Goal: Use online tool/utility: Utilize a website feature to perform a specific function

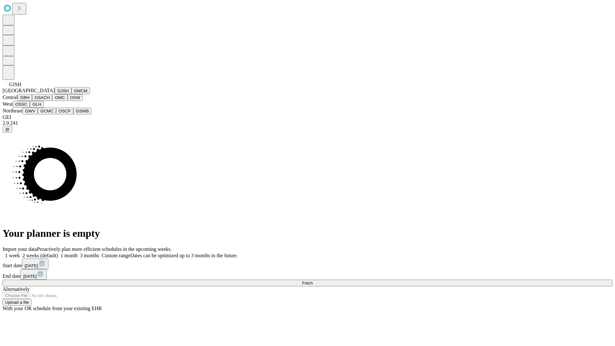
click at [55, 94] on button "GJSH" at bounding box center [63, 90] width 17 height 7
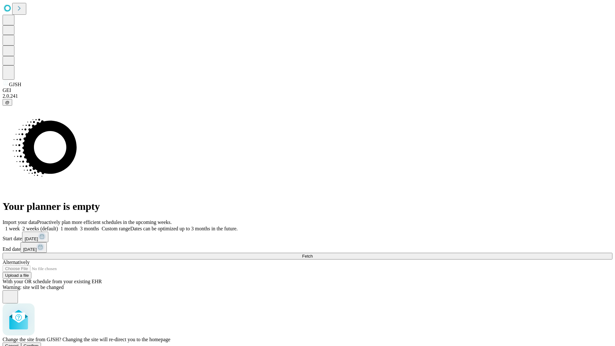
click at [39, 343] on span "Confirm" at bounding box center [31, 345] width 15 height 5
click at [78, 226] on label "1 month" at bounding box center [68, 228] width 20 height 5
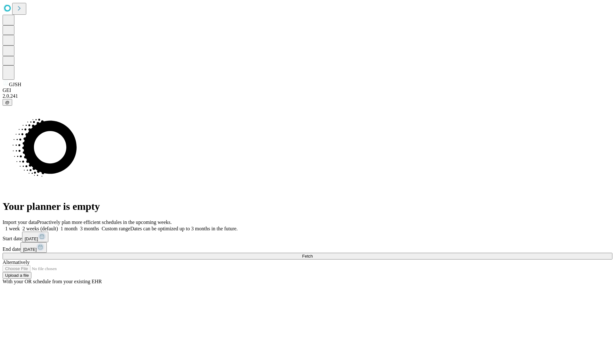
click at [313, 254] on span "Fetch" at bounding box center [307, 256] width 11 height 5
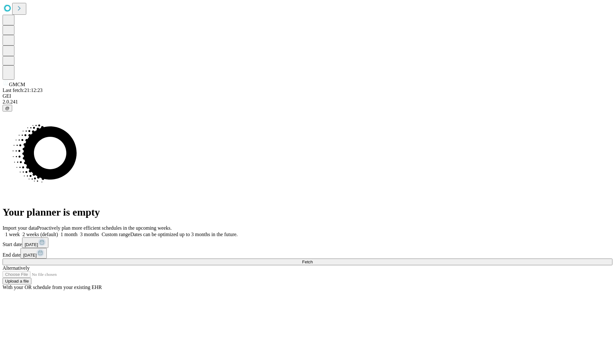
click at [78, 232] on label "1 month" at bounding box center [68, 234] width 20 height 5
click at [313, 259] on span "Fetch" at bounding box center [307, 261] width 11 height 5
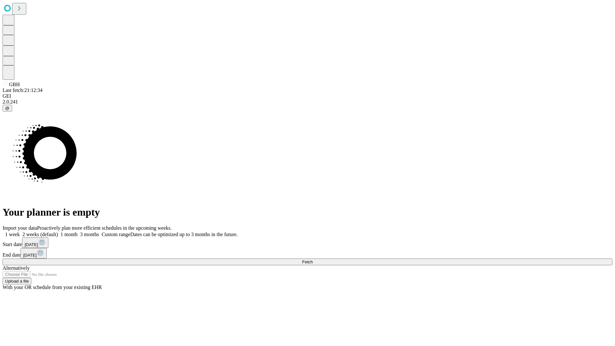
click at [78, 232] on label "1 month" at bounding box center [68, 234] width 20 height 5
click at [313, 259] on span "Fetch" at bounding box center [307, 261] width 11 height 5
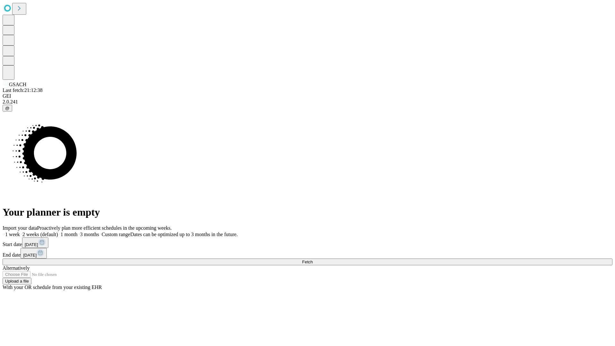
click at [313, 259] on span "Fetch" at bounding box center [307, 261] width 11 height 5
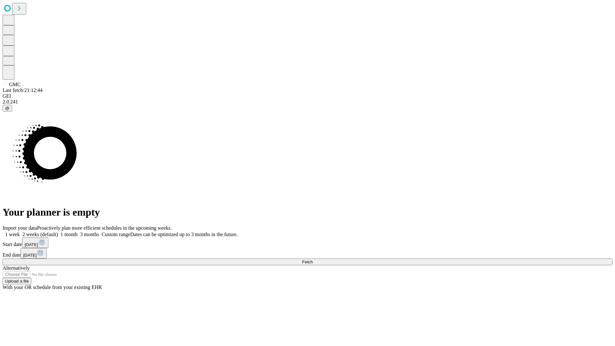
click at [78, 232] on label "1 month" at bounding box center [68, 234] width 20 height 5
click at [313, 259] on span "Fetch" at bounding box center [307, 261] width 11 height 5
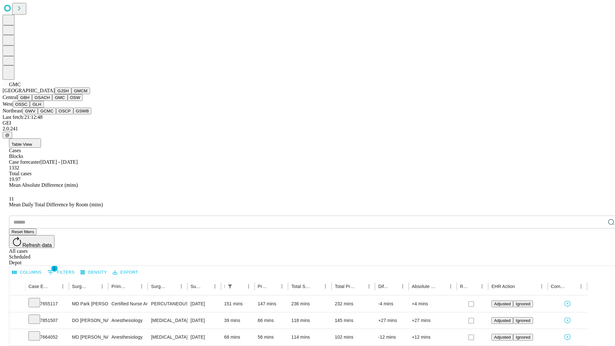
click at [68, 101] on button "OSW" at bounding box center [75, 97] width 15 height 7
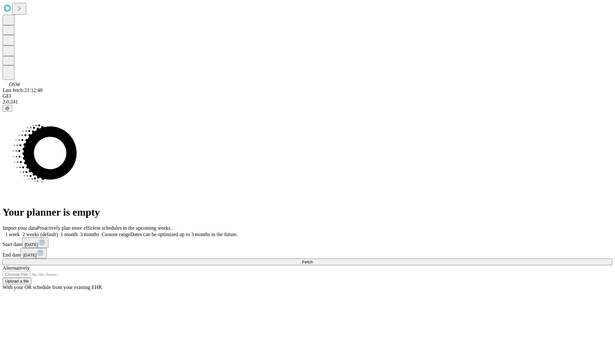
click at [78, 232] on label "1 month" at bounding box center [68, 234] width 20 height 5
click at [313, 259] on span "Fetch" at bounding box center [307, 261] width 11 height 5
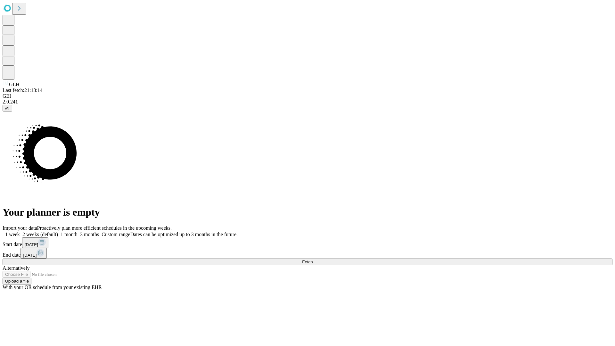
click at [78, 232] on label "1 month" at bounding box center [68, 234] width 20 height 5
click at [313, 259] on span "Fetch" at bounding box center [307, 261] width 11 height 5
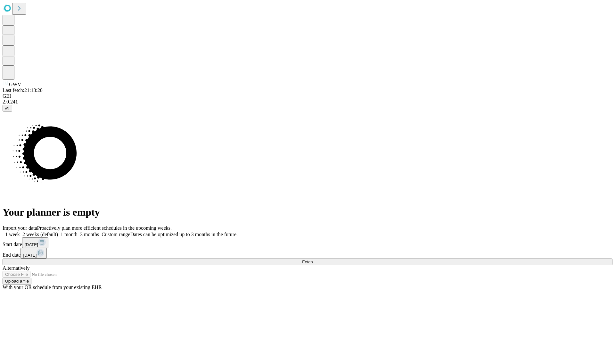
click at [78, 232] on label "1 month" at bounding box center [68, 234] width 20 height 5
click at [313, 259] on span "Fetch" at bounding box center [307, 261] width 11 height 5
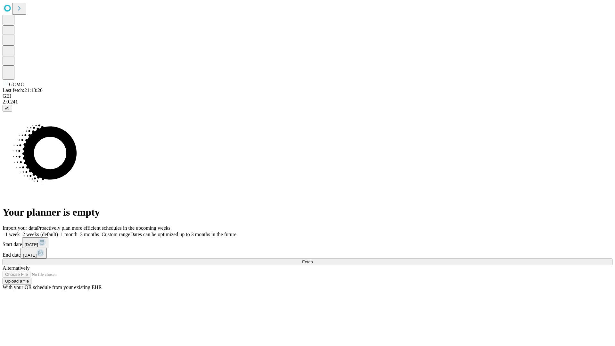
click at [313, 259] on span "Fetch" at bounding box center [307, 261] width 11 height 5
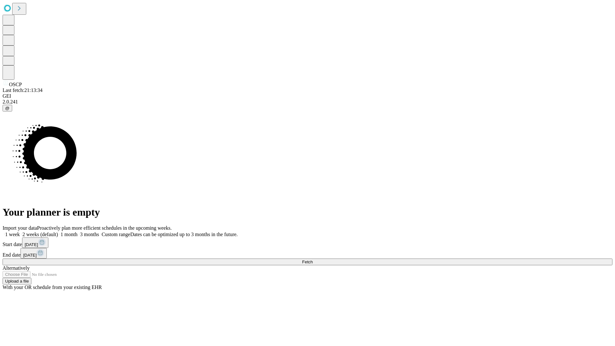
click at [78, 232] on label "1 month" at bounding box center [68, 234] width 20 height 5
click at [313, 259] on span "Fetch" at bounding box center [307, 261] width 11 height 5
